Goal: Navigation & Orientation: Find specific page/section

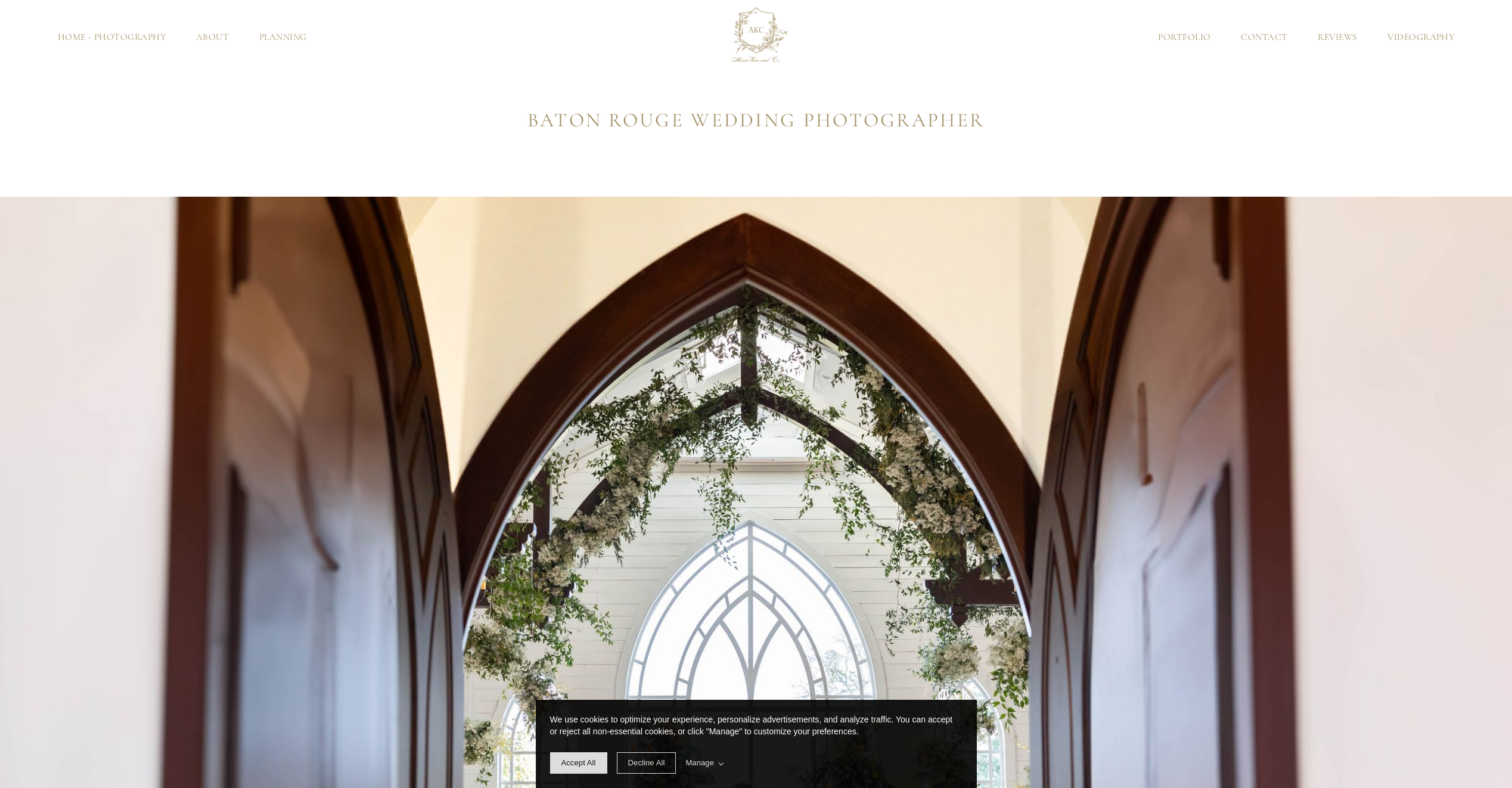
click at [1412, 36] on link "Videography" at bounding box center [1421, 37] width 97 height 9
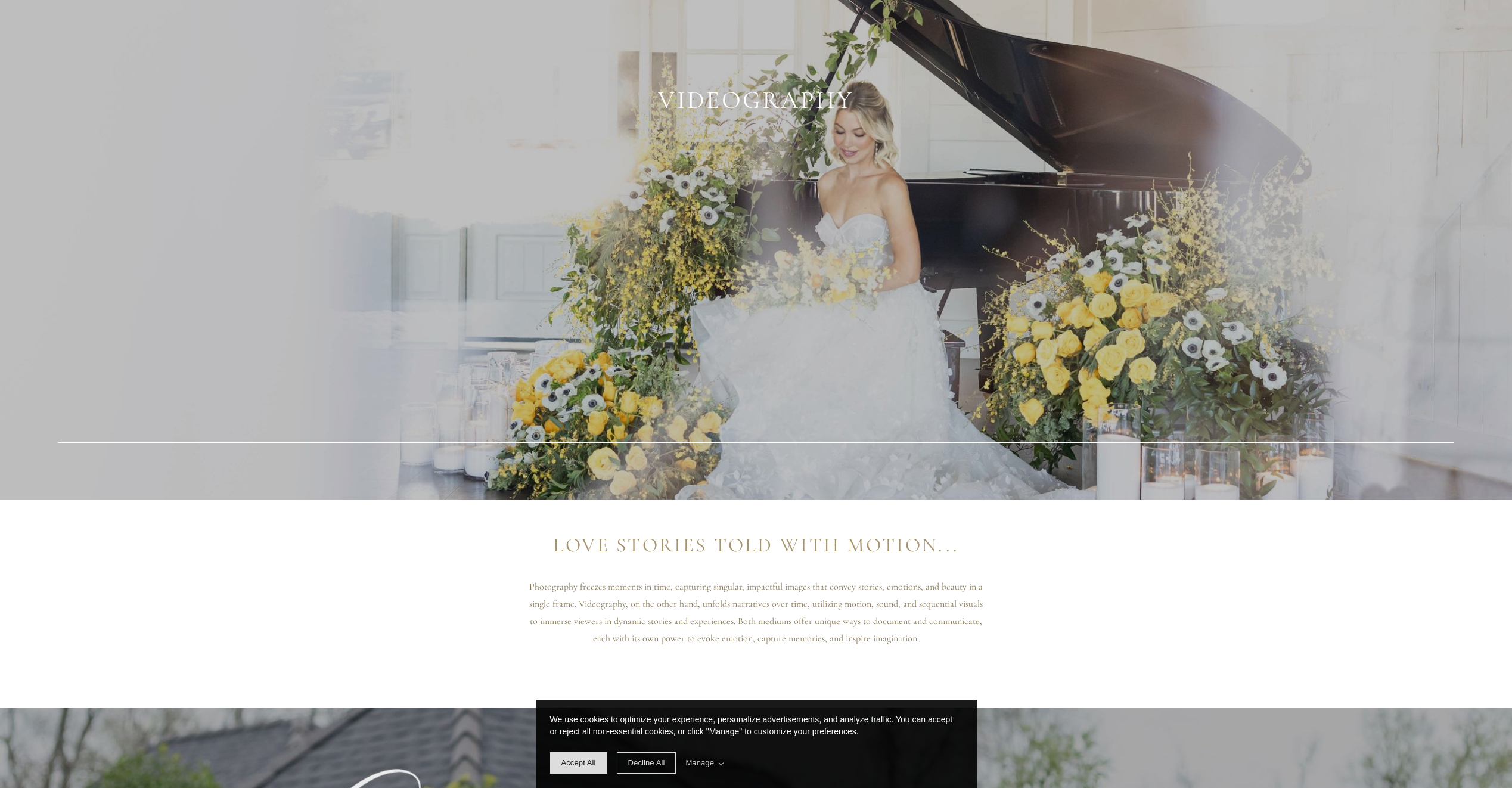
scroll to position [298, 0]
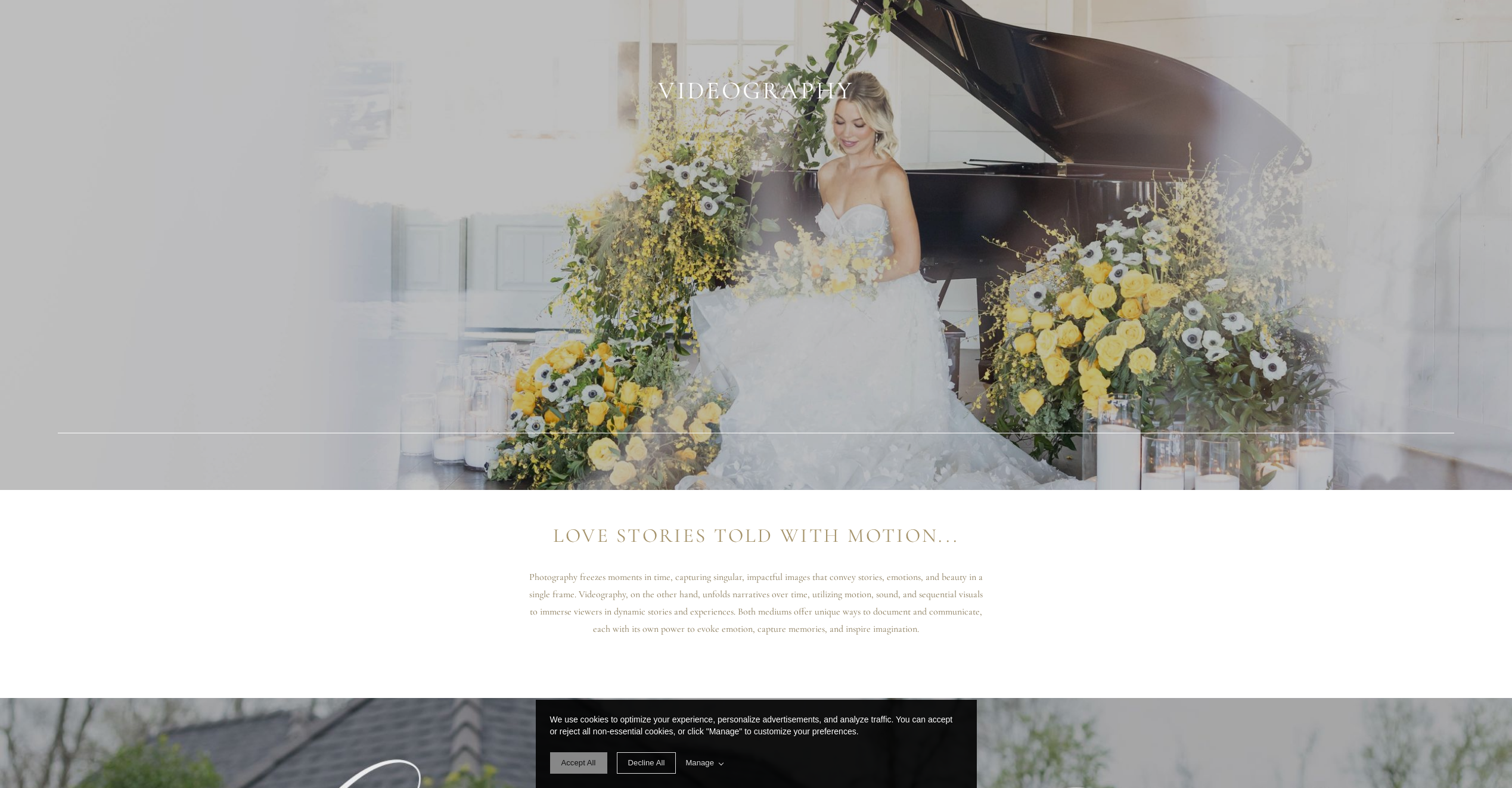
click at [589, 769] on span "Accept All" at bounding box center [578, 763] width 57 height 22
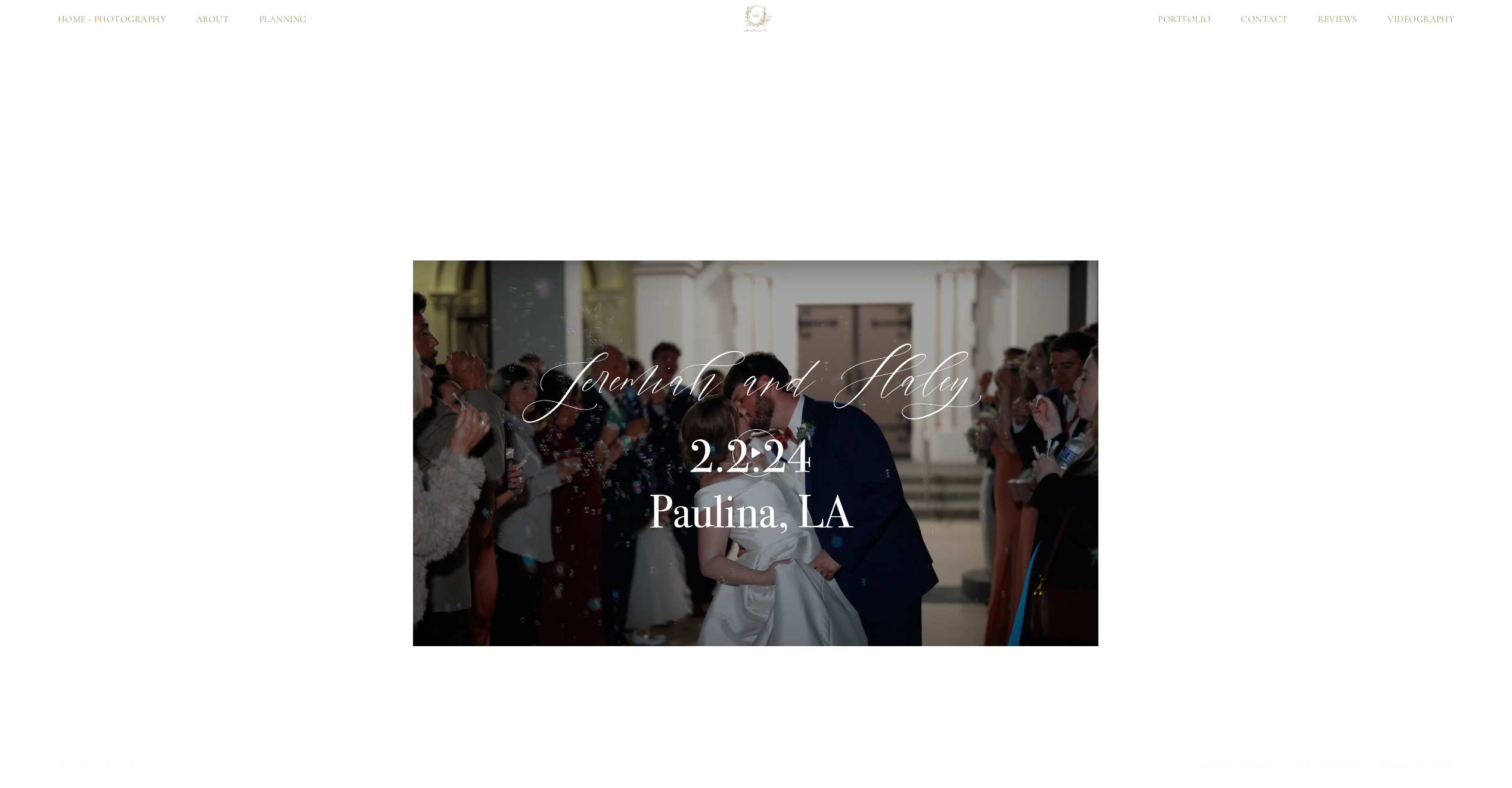
scroll to position [2532, 0]
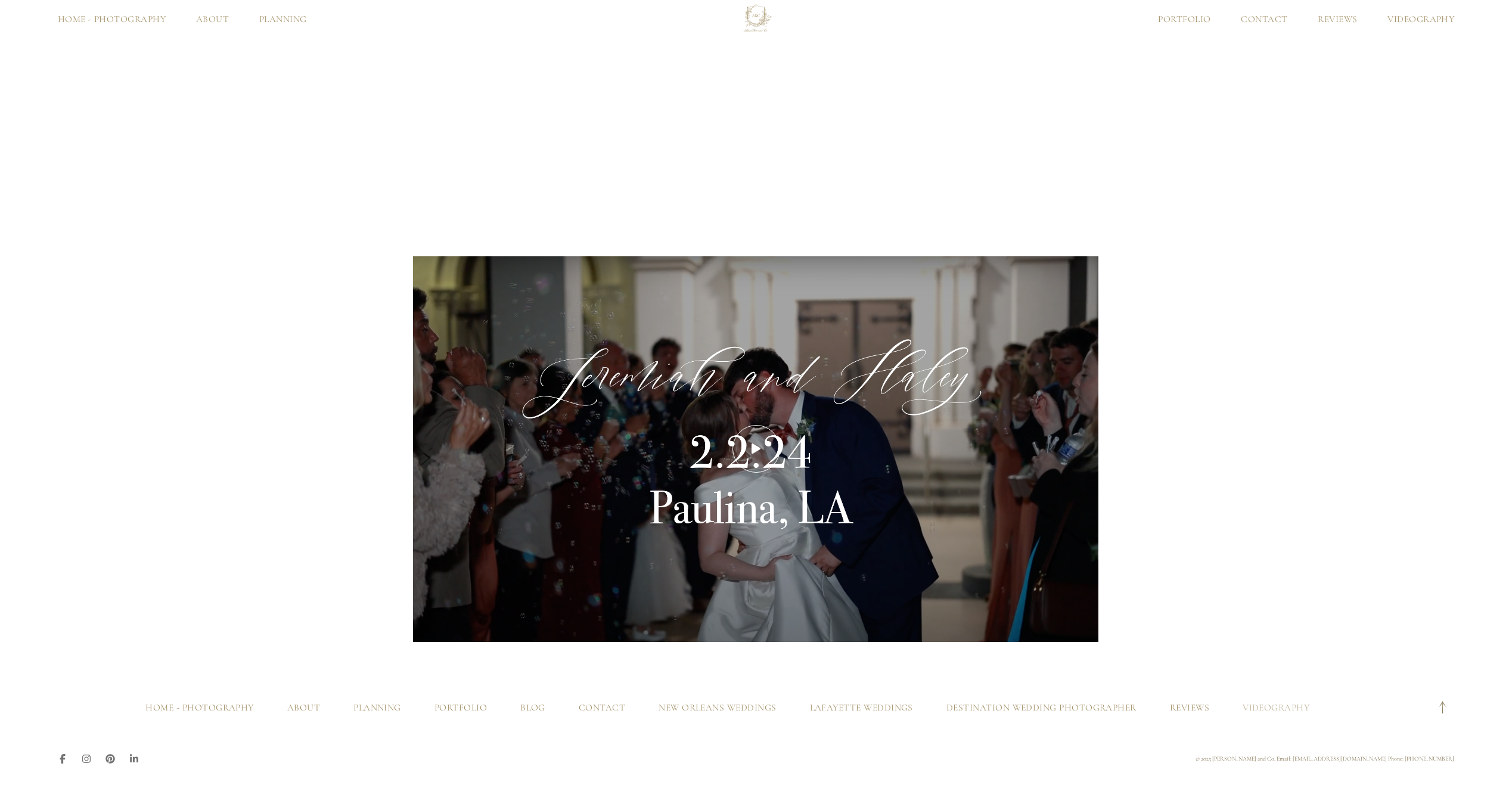
click at [760, 442] on span at bounding box center [756, 449] width 47 height 47
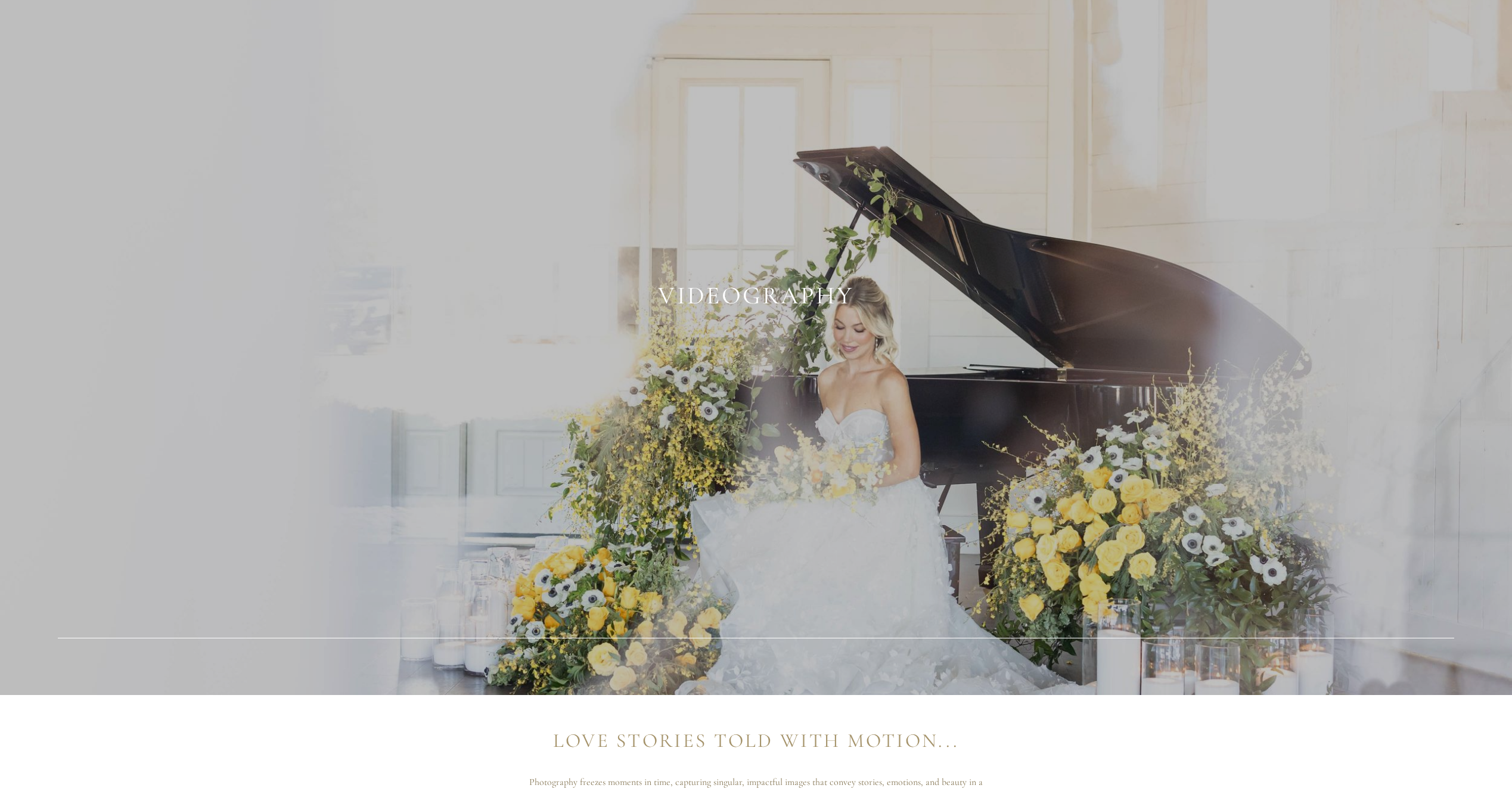
scroll to position [0, 0]
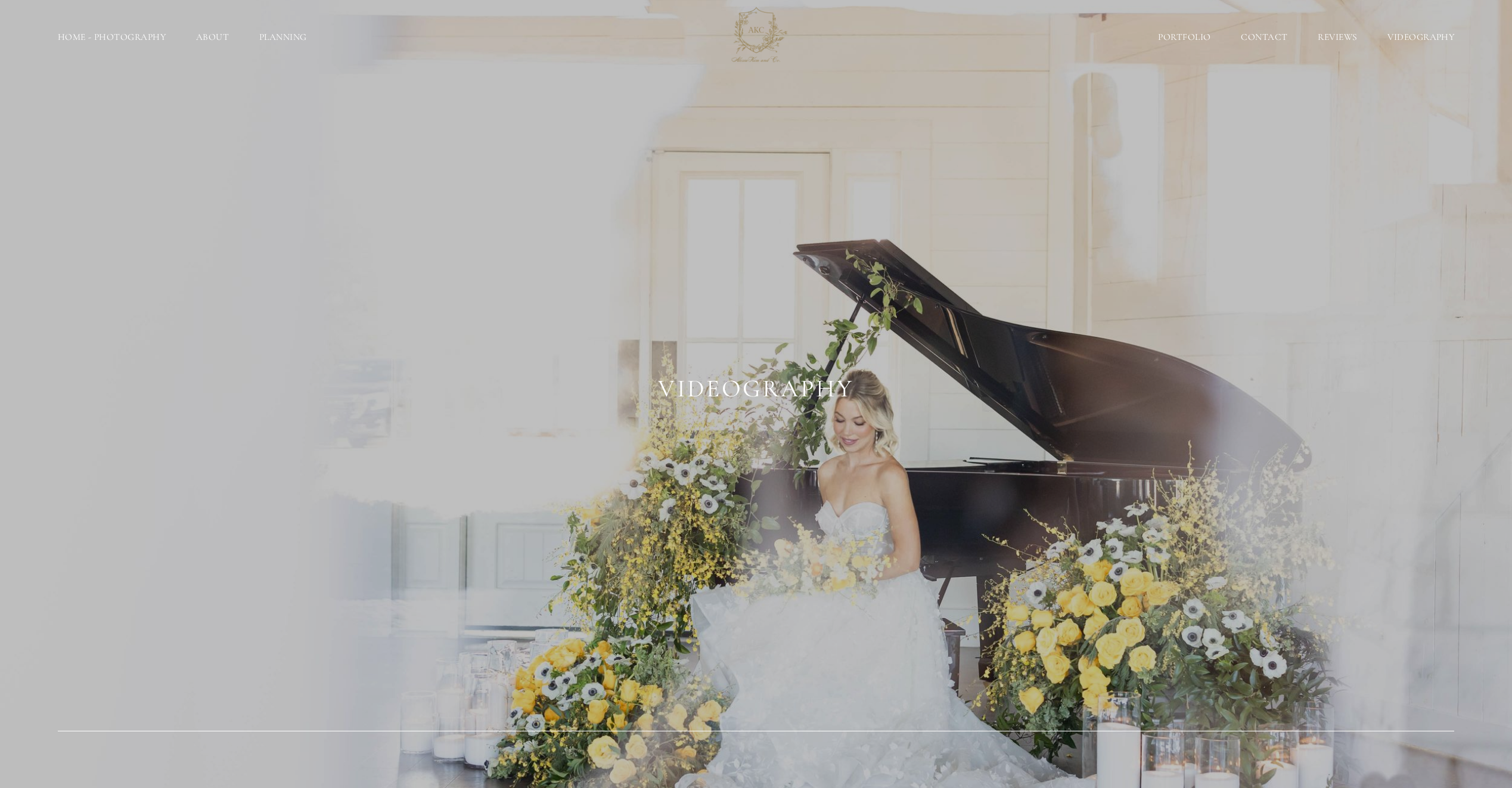
click at [286, 38] on link "Planning" at bounding box center [282, 37] width 77 height 9
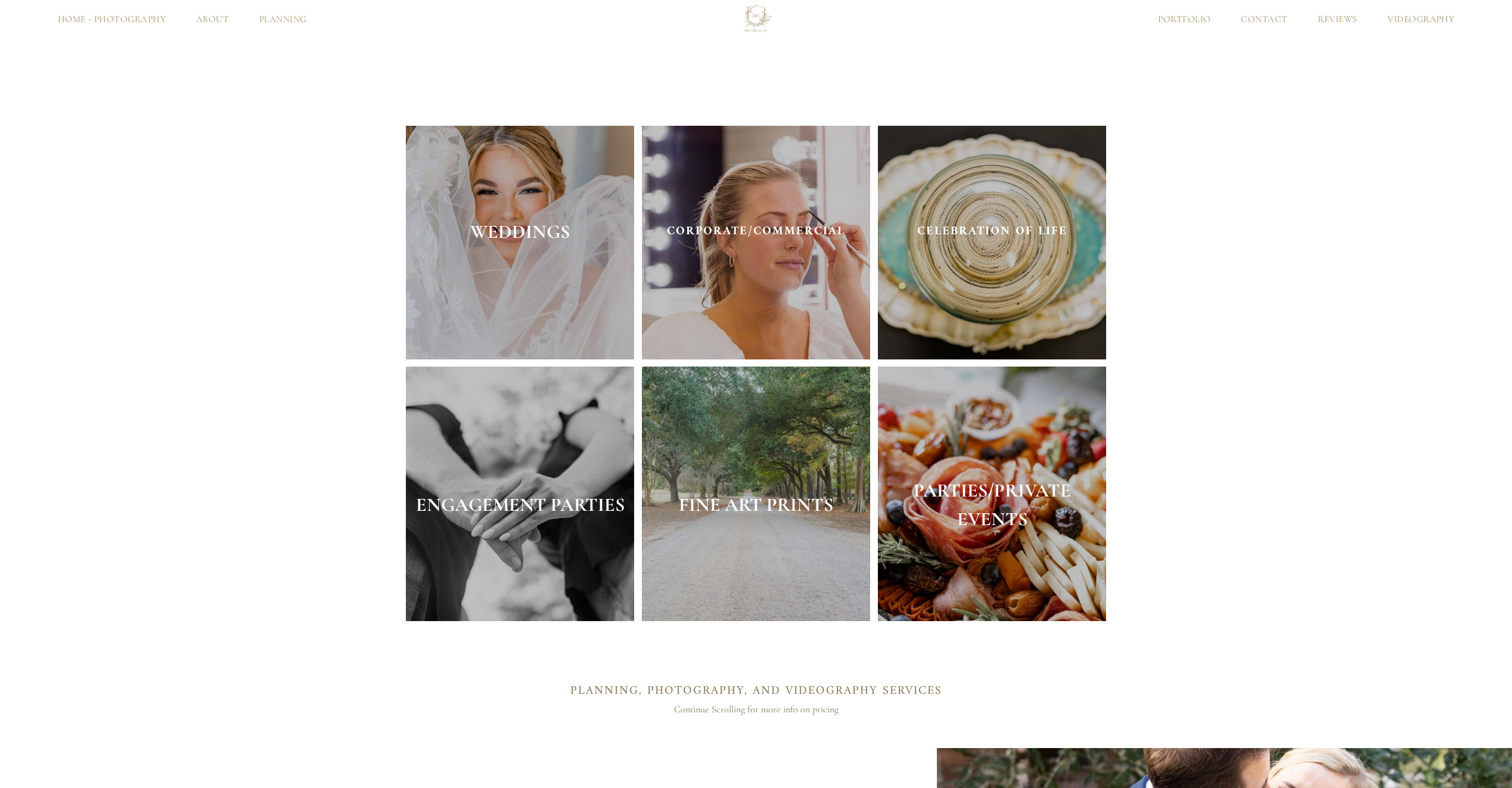
scroll to position [2860, 0]
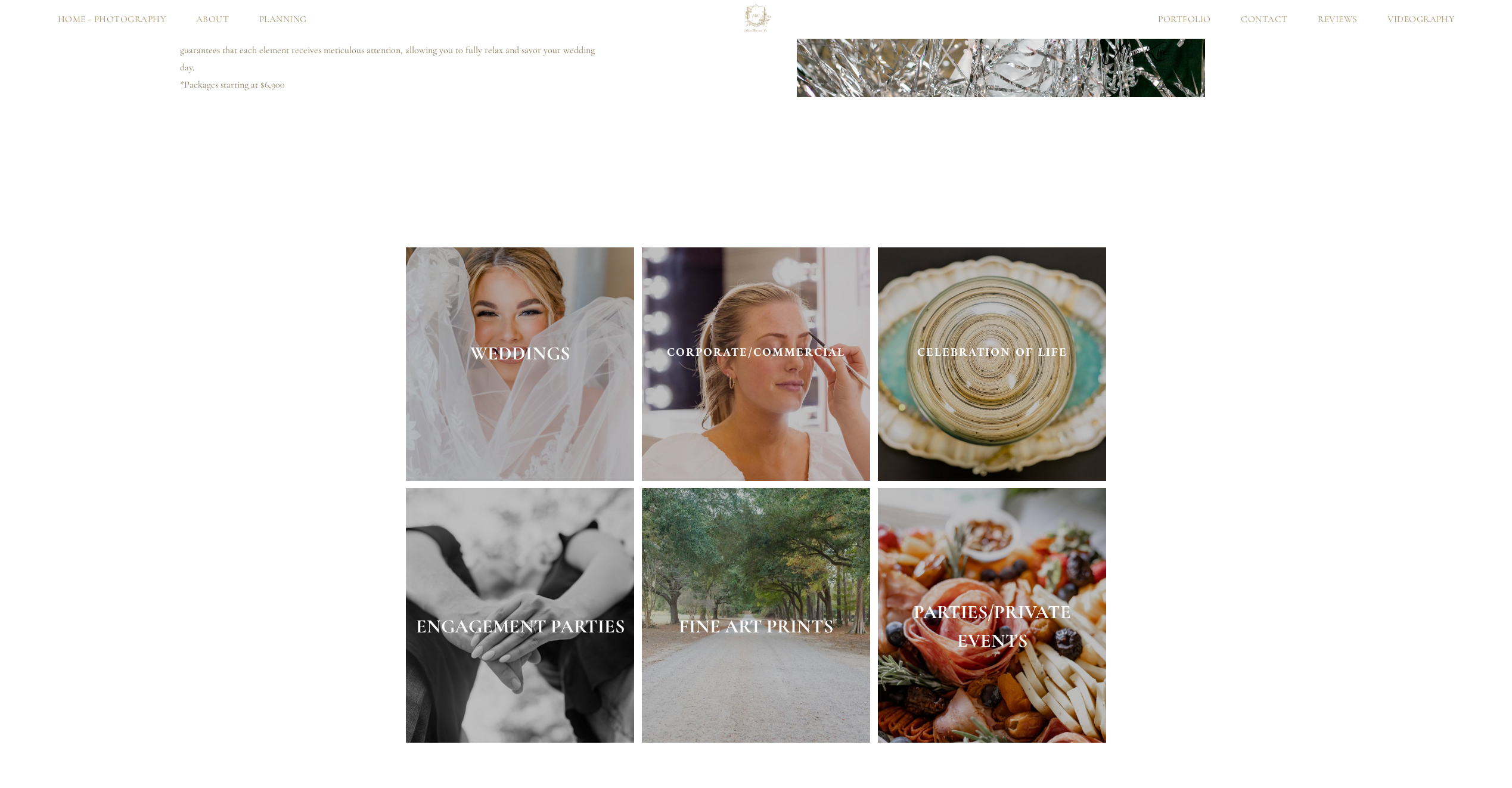
click at [551, 345] on div "WEDDINGS" at bounding box center [520, 353] width 228 height 36
click at [514, 353] on strong "WEDDINGS" at bounding box center [520, 353] width 99 height 24
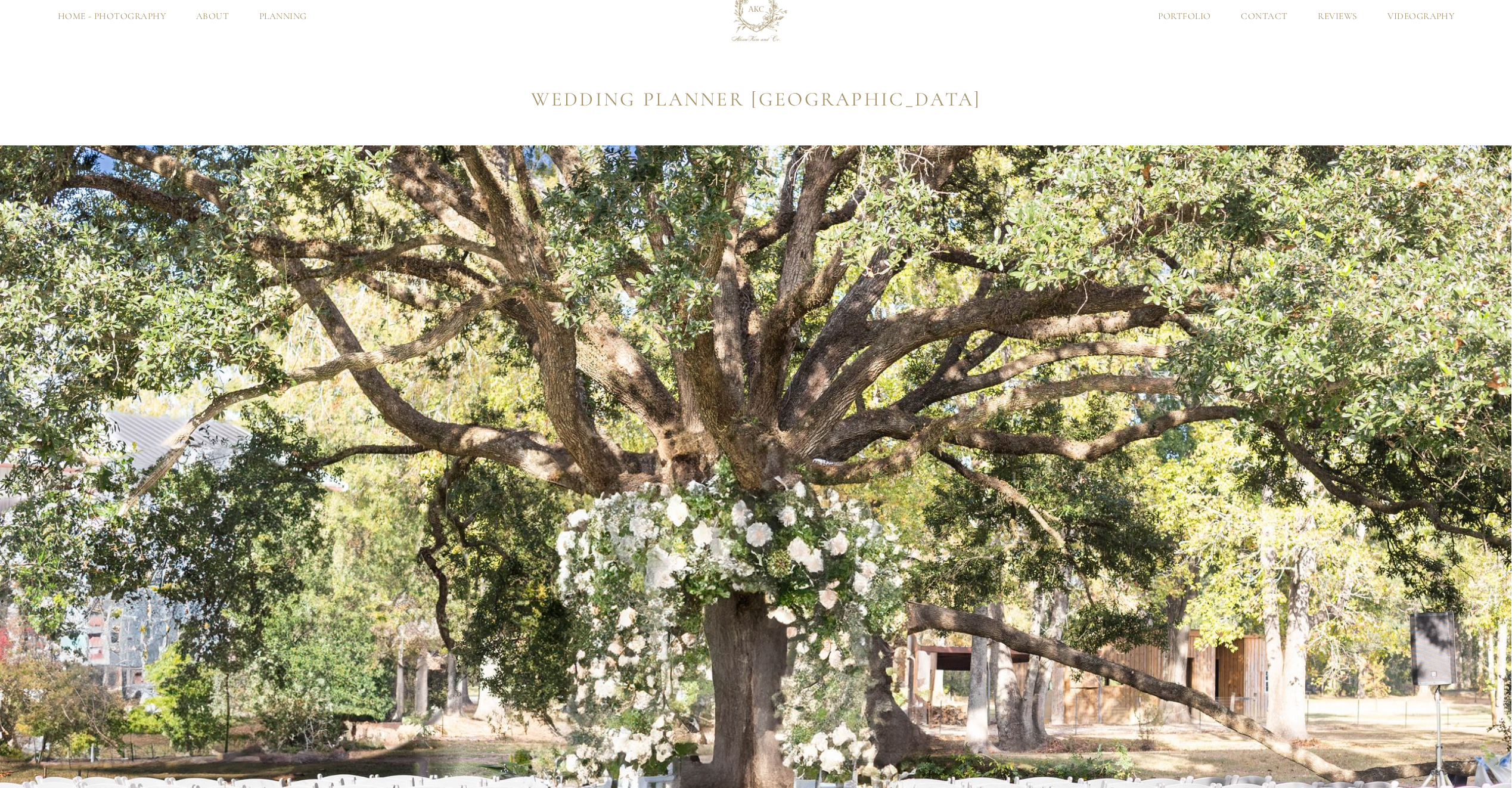
scroll to position [0, 0]
